Goal: Obtain resource: Download file/media

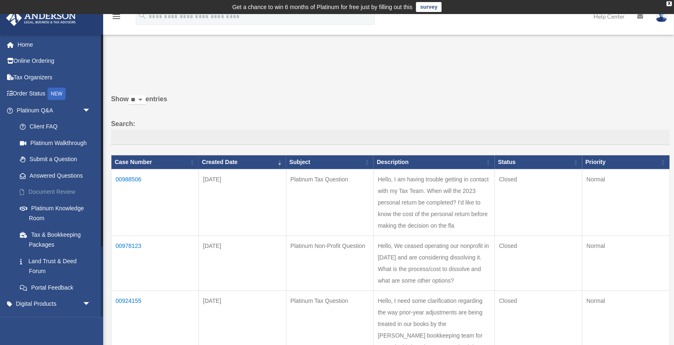
click at [71, 188] on link "Document Review" at bounding box center [58, 192] width 92 height 17
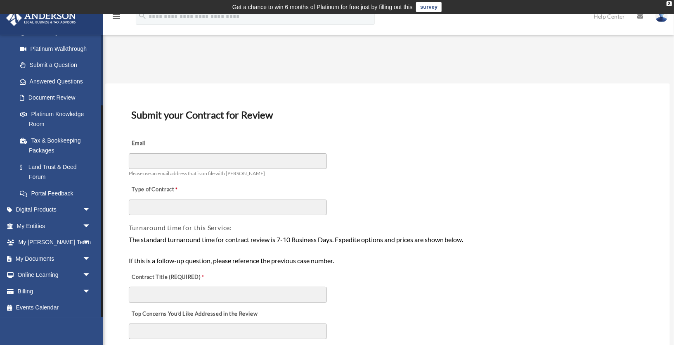
scroll to position [94, 0]
click at [85, 258] on span "arrow_drop_down" at bounding box center [91, 258] width 17 height 17
click at [50, 274] on link "Box" at bounding box center [58, 275] width 92 height 17
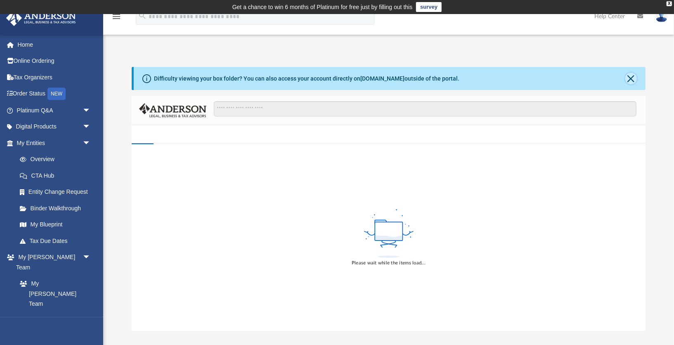
click at [630, 75] on button "Close" at bounding box center [631, 79] width 12 height 12
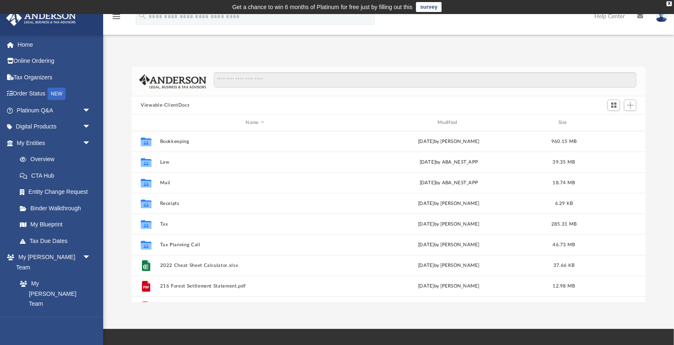
scroll to position [188, 514]
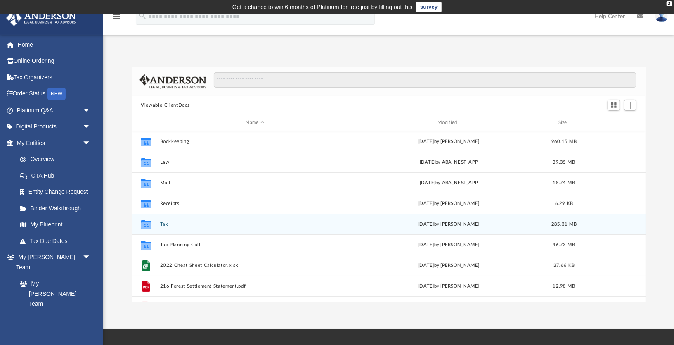
click at [168, 225] on button "Tax" at bounding box center [255, 223] width 190 height 5
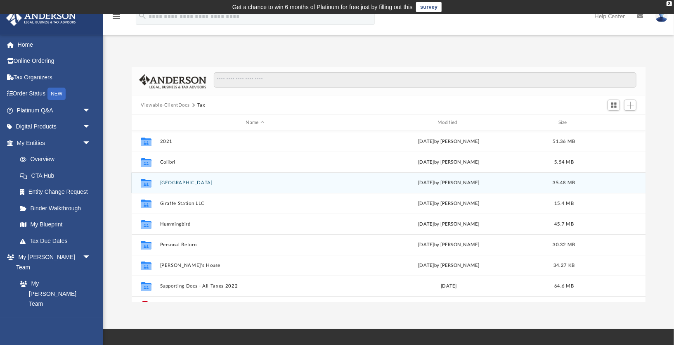
click at [213, 184] on button "Emerald Station" at bounding box center [255, 182] width 190 height 5
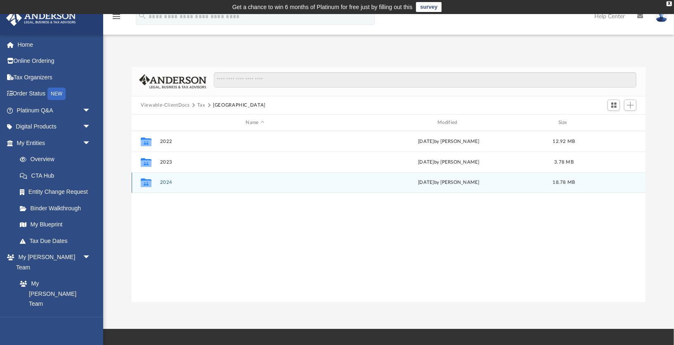
click at [214, 186] on div "Collaborated Folder 2024 Wed Aug 13 2025 by Alex Price 18.78 MB" at bounding box center [389, 182] width 514 height 21
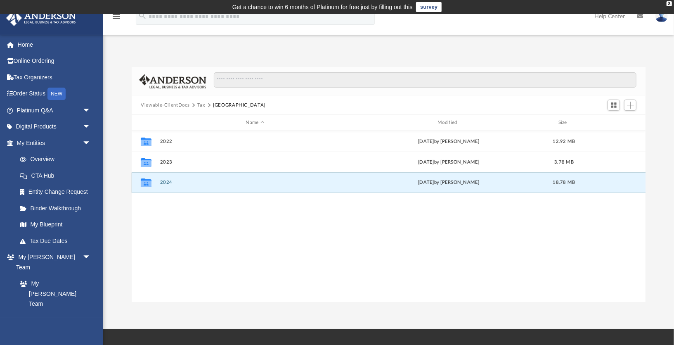
click at [165, 180] on button "2024" at bounding box center [255, 181] width 190 height 5
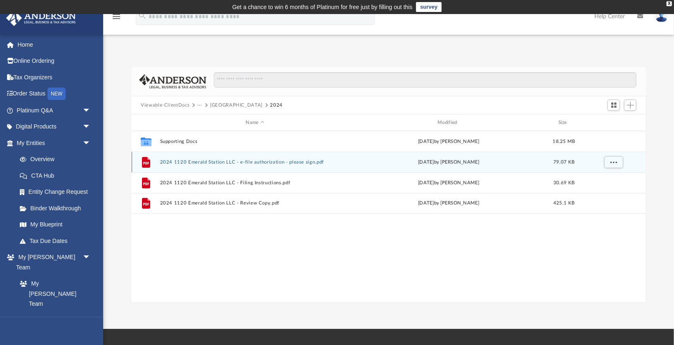
click at [250, 159] on button "2024 1120 Emerald Station LLC - e-file authorization - please sign.pdf" at bounding box center [255, 161] width 190 height 5
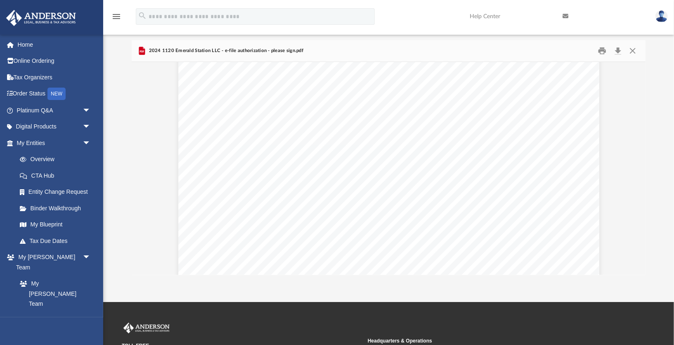
scroll to position [0, 0]
click at [633, 50] on button "Close" at bounding box center [632, 51] width 15 height 13
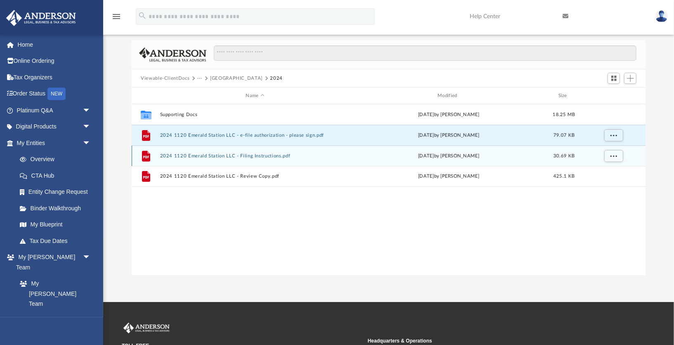
click at [274, 157] on button "2024 1120 Emerald Station LLC - Filing Instructions.pdf" at bounding box center [255, 155] width 190 height 5
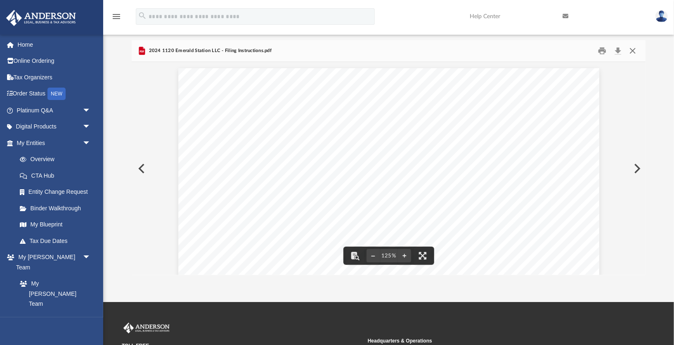
click at [635, 52] on button "Close" at bounding box center [632, 51] width 15 height 13
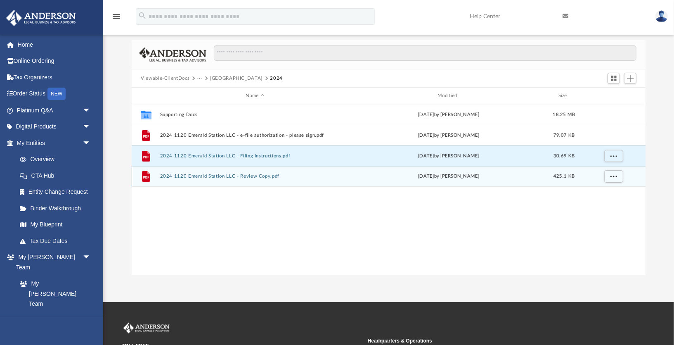
click at [263, 173] on button "2024 1120 Emerald Station LLC - Review Copy.pdf" at bounding box center [255, 175] width 190 height 5
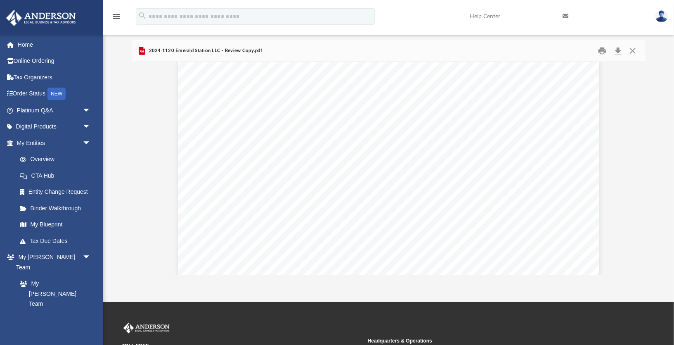
scroll to position [7414, 0]
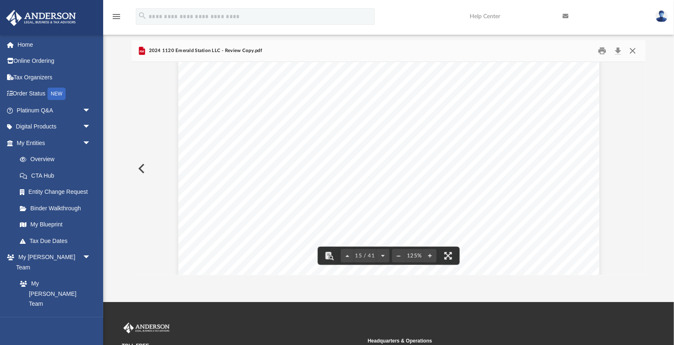
click at [633, 49] on button "Close" at bounding box center [632, 51] width 15 height 13
